Goal: Information Seeking & Learning: Learn about a topic

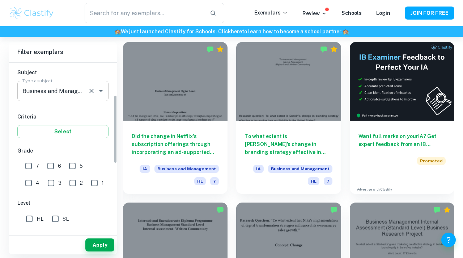
scroll to position [85, 0]
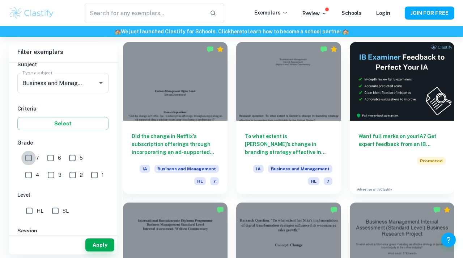
click at [31, 157] on input "7" at bounding box center [28, 158] width 14 height 14
checkbox input "true"
click at [31, 209] on input "HL" at bounding box center [29, 210] width 14 height 14
checkbox input "true"
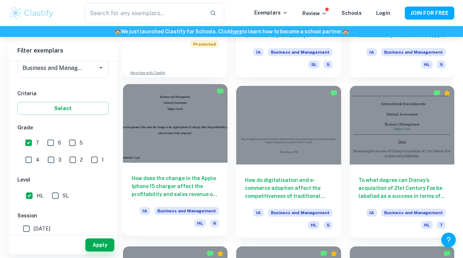
scroll to position [647, 0]
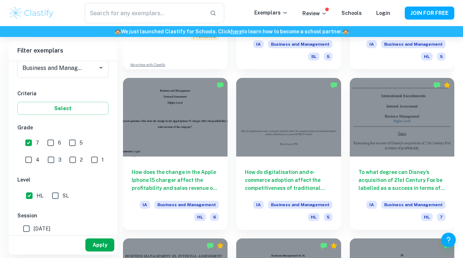
click at [96, 240] on button "Apply" at bounding box center [99, 244] width 29 height 13
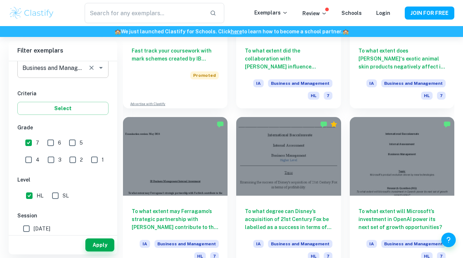
scroll to position [0, 0]
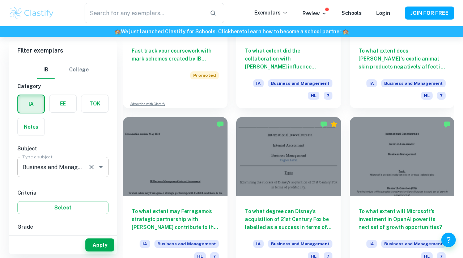
click at [58, 167] on input "Business and Management" at bounding box center [53, 167] width 64 height 14
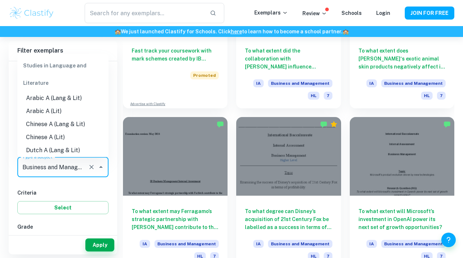
scroll to position [616, 0]
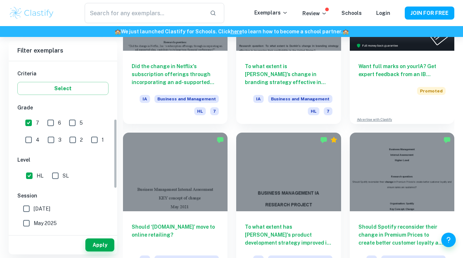
scroll to position [141, 0]
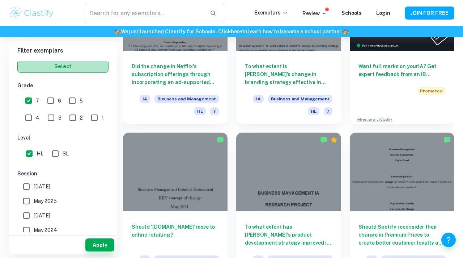
click at [62, 67] on button "Select" at bounding box center [62, 66] width 91 height 13
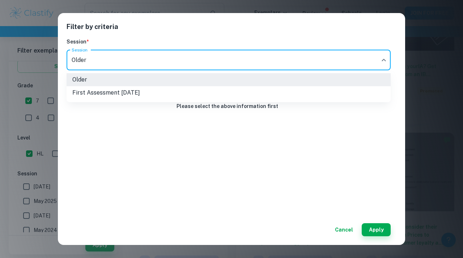
click at [344, 229] on div at bounding box center [231, 129] width 463 height 258
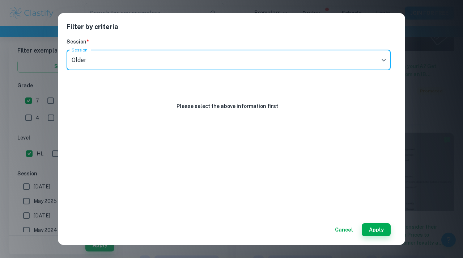
click at [341, 227] on button "Cancel" at bounding box center [344, 229] width 24 height 13
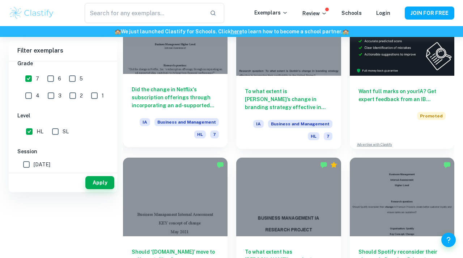
scroll to position [141, 0]
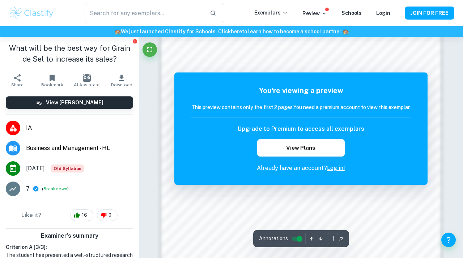
scroll to position [431, 0]
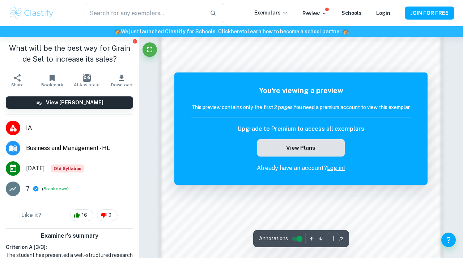
click at [320, 148] on button "View Plans" at bounding box center [301, 147] width 88 height 17
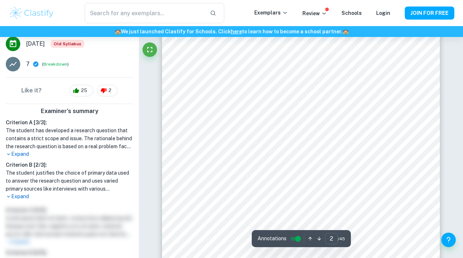
scroll to position [493, 0]
type input "1"
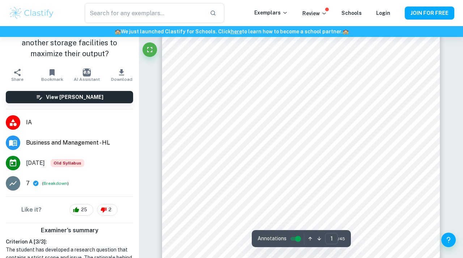
scroll to position [107, 0]
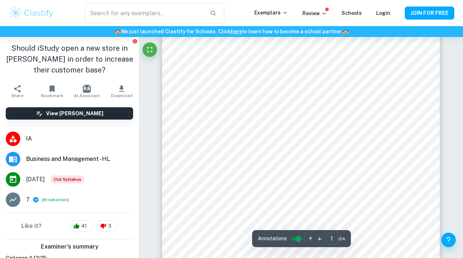
scroll to position [98, 0]
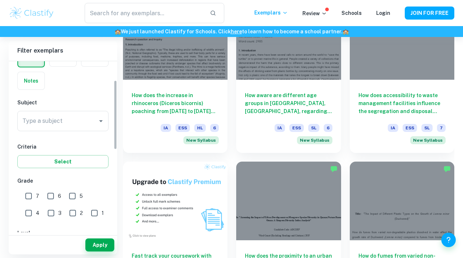
scroll to position [47, 0]
click at [56, 119] on input "Type a subject" at bounding box center [58, 120] width 74 height 14
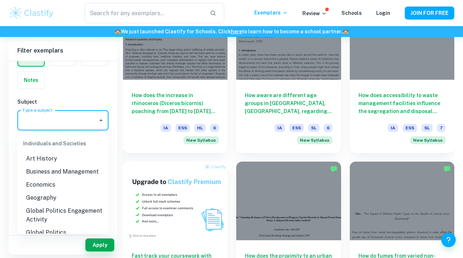
scroll to position [681, 0]
click at [53, 164] on li "Business and Management" at bounding box center [62, 170] width 91 height 13
type input "Business and Management"
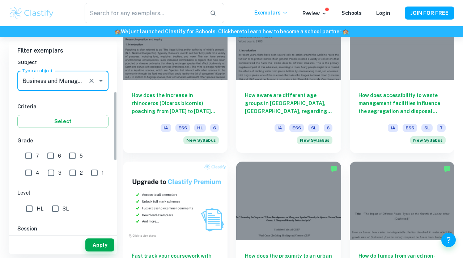
scroll to position [88, 0]
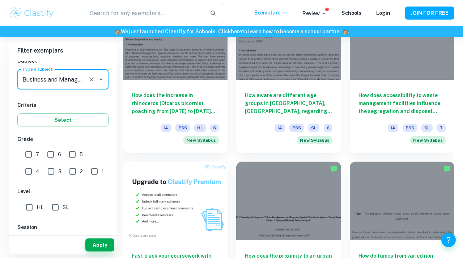
click at [27, 153] on input "7" at bounding box center [28, 154] width 14 height 14
checkbox input "true"
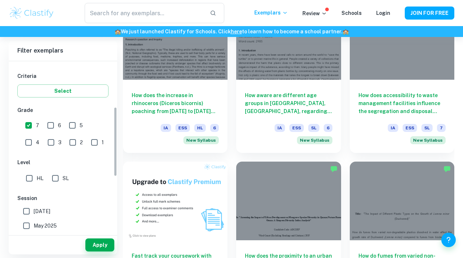
scroll to position [129, 0]
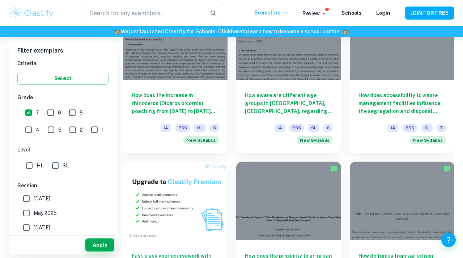
click at [27, 165] on input "HL" at bounding box center [29, 165] width 14 height 14
checkbox input "true"
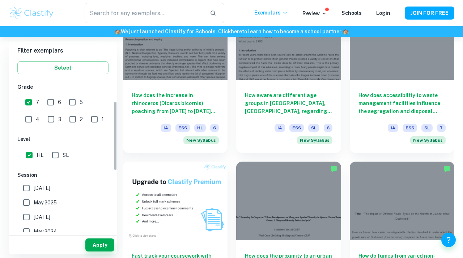
scroll to position [0, 0]
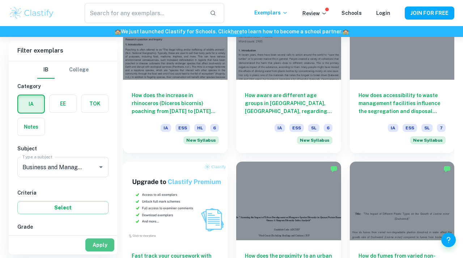
click at [102, 243] on button "Apply" at bounding box center [99, 244] width 29 height 13
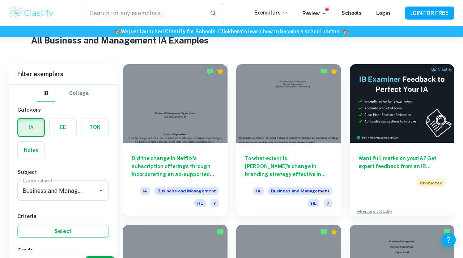
scroll to position [197, 0]
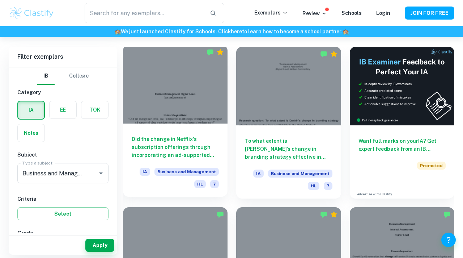
click at [157, 145] on h6 "Did the change in Netflix's subscription offerings through incorporating an ad-…" at bounding box center [175, 147] width 87 height 24
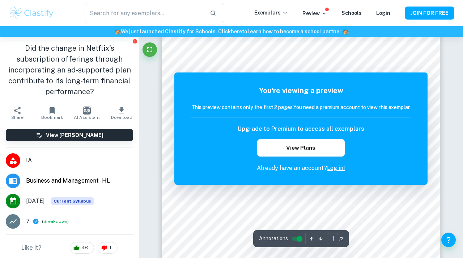
scroll to position [80, 0]
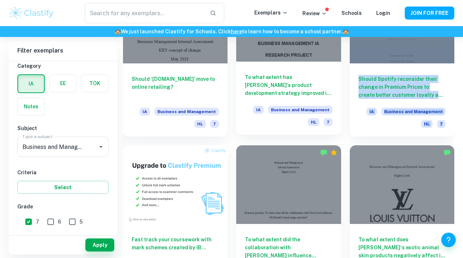
scroll to position [429, 0]
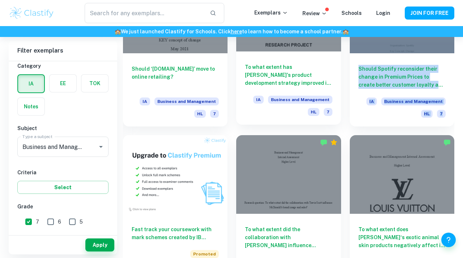
click at [254, 74] on h6 "To what extent has [PERSON_NAME]'s product development strategy improved its su…" at bounding box center [288, 75] width 87 height 24
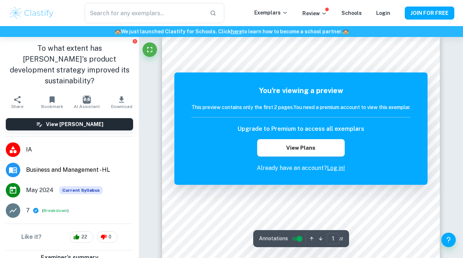
scroll to position [10, 0]
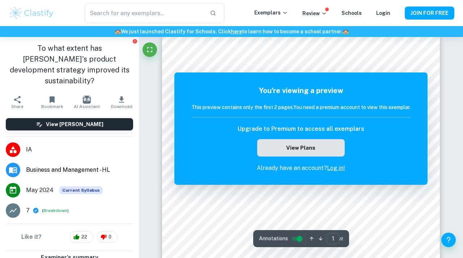
click at [273, 150] on button "View Plans" at bounding box center [301, 147] width 88 height 17
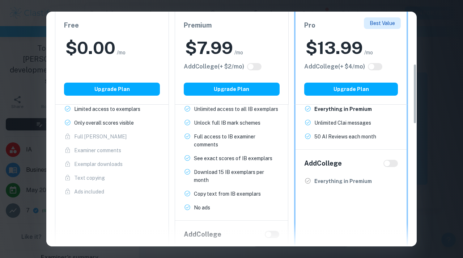
scroll to position [278, 0]
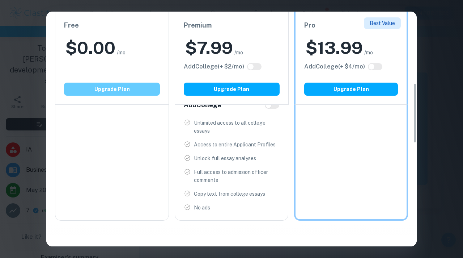
click at [129, 93] on button "Upgrade Plan" at bounding box center [112, 88] width 96 height 13
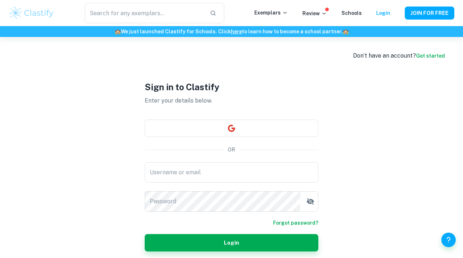
scroll to position [37, 0]
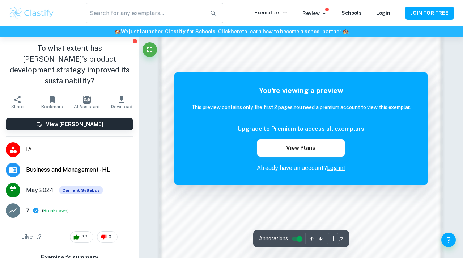
scroll to position [432, 0]
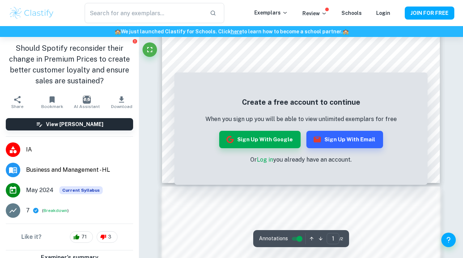
scroll to position [222, 0]
click at [320, 135] on icon "button" at bounding box center [317, 139] width 9 height 9
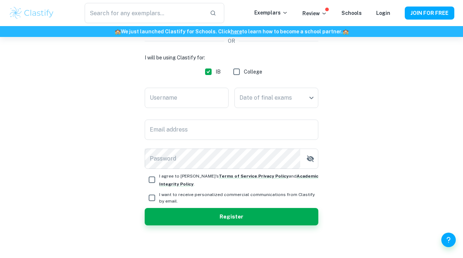
scroll to position [102, 0]
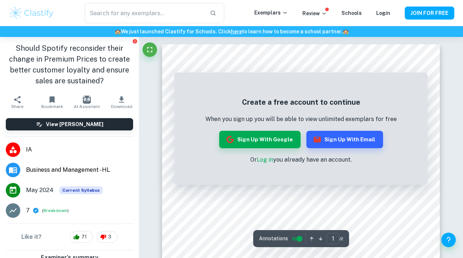
scroll to position [9, 0]
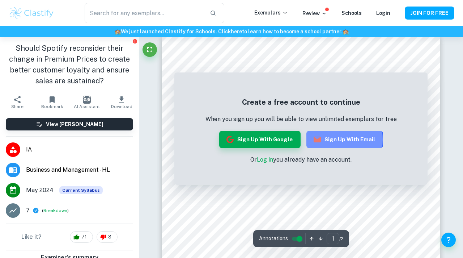
click at [327, 139] on button "Sign up with Email" at bounding box center [344, 139] width 77 height 17
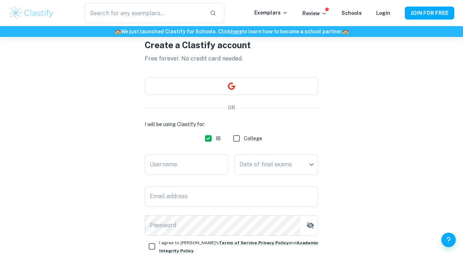
scroll to position [34, 0]
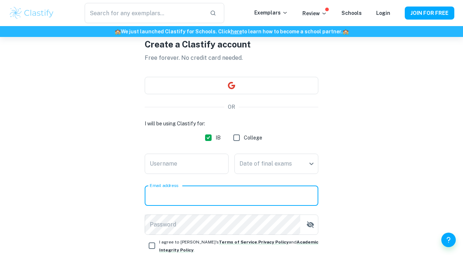
click at [242, 187] on input "Email address" at bounding box center [232, 195] width 174 height 20
type input "std_ismagilov.ruslan@iskazan.com"
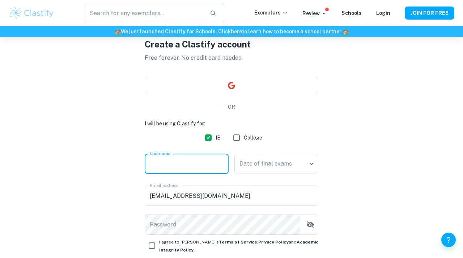
click at [199, 160] on input "Username" at bounding box center [187, 163] width 84 height 20
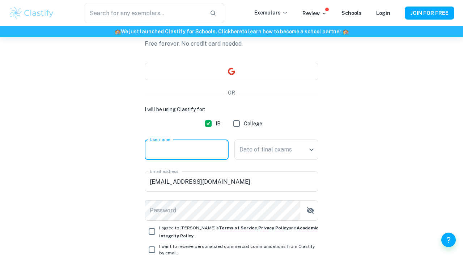
scroll to position [50, 0]
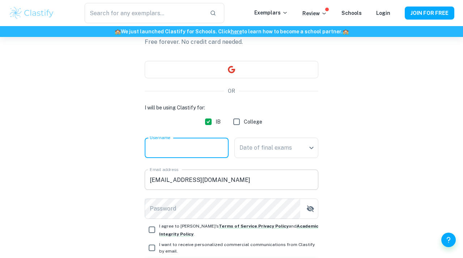
click at [231, 181] on input "std_ismagilov.ruslan@iskazan.com" at bounding box center [232, 179] width 174 height 20
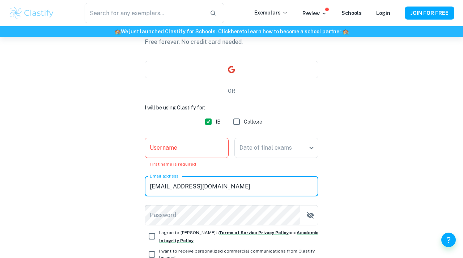
drag, startPoint x: 249, startPoint y: 181, endPoint x: 157, endPoint y: 178, distance: 91.6
click at [157, 178] on div "Email address std_ismagilov.ruslan@iskazan.com Email address" at bounding box center [232, 186] width 174 height 20
